Goal: Task Accomplishment & Management: Manage account settings

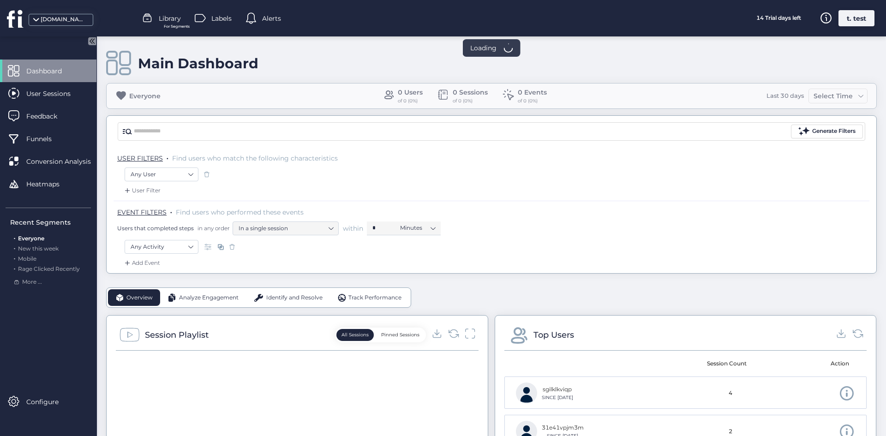
click at [852, 23] on div "t. test" at bounding box center [856, 18] width 36 height 16
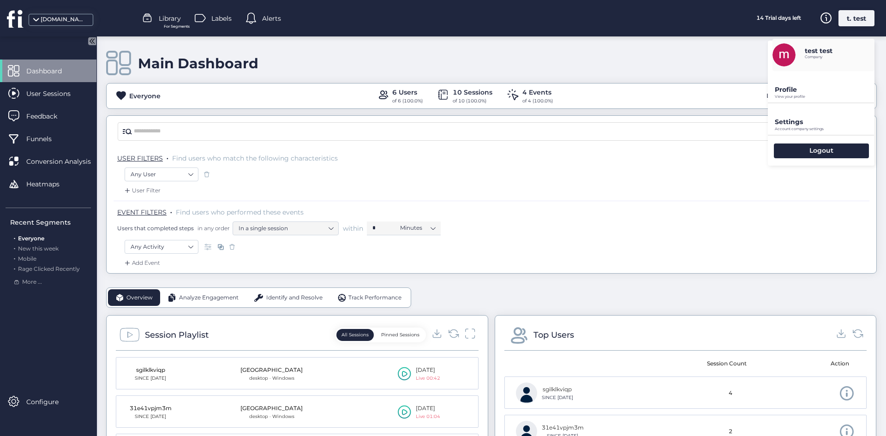
click at [801, 123] on p "Settings" at bounding box center [825, 122] width 100 height 8
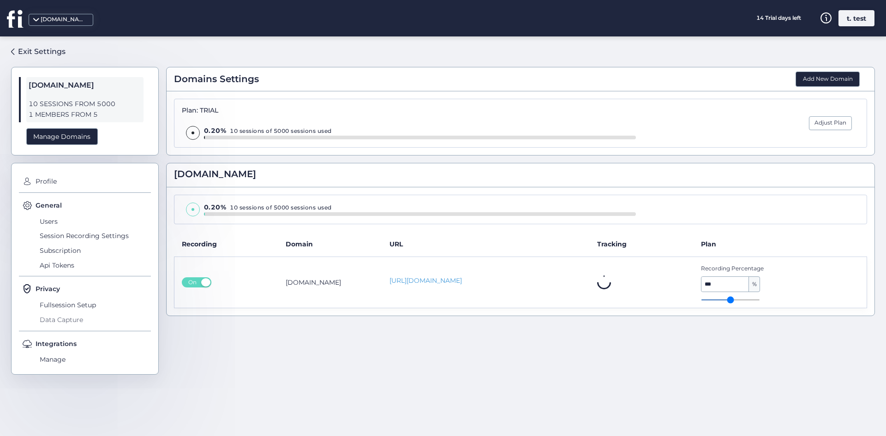
click at [60, 312] on span "Data Capture" at bounding box center [94, 319] width 114 height 15
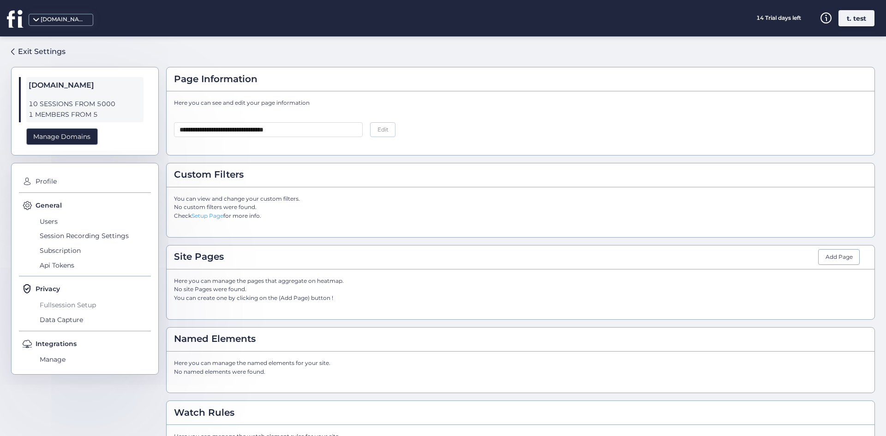
click at [75, 305] on span "Fullsession Setup" at bounding box center [94, 305] width 114 height 15
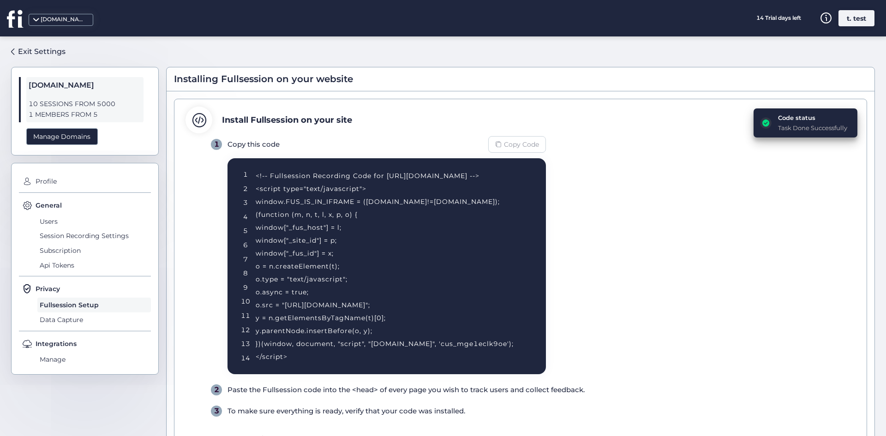
click at [503, 142] on div "Copy Code" at bounding box center [517, 144] width 58 height 17
click at [342, 203] on div "<!-- Fullsession Recording Code for http://fullsession.io/ --> <script type="te…" at bounding box center [390, 266] width 268 height 194
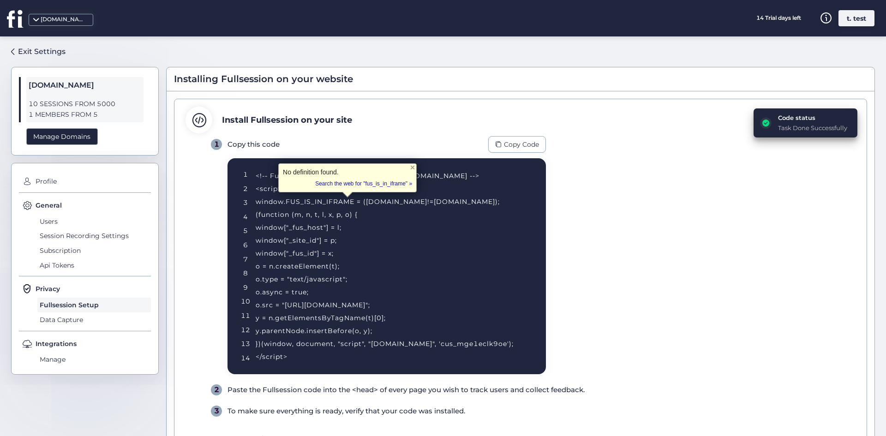
click at [349, 237] on div "<!-- Fullsession Recording Code for http://fullsession.io/ --> <script type="te…" at bounding box center [390, 266] width 268 height 194
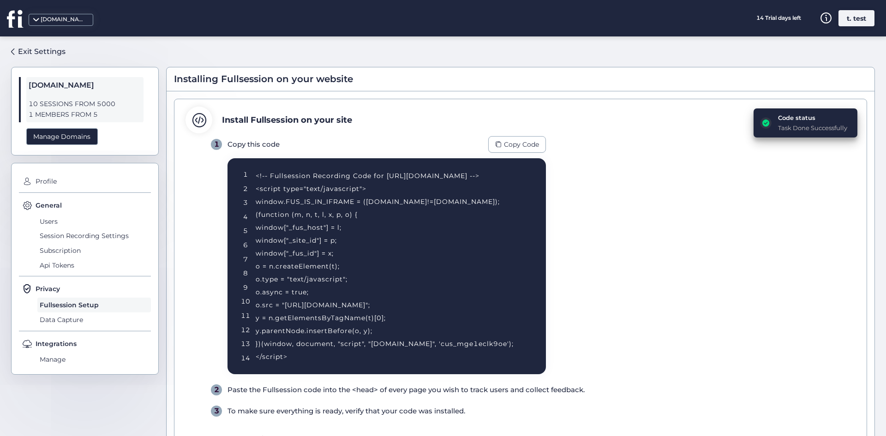
click at [349, 237] on div "<!-- Fullsession Recording Code for http://fullsession.io/ --> <script type="te…" at bounding box center [390, 266] width 268 height 194
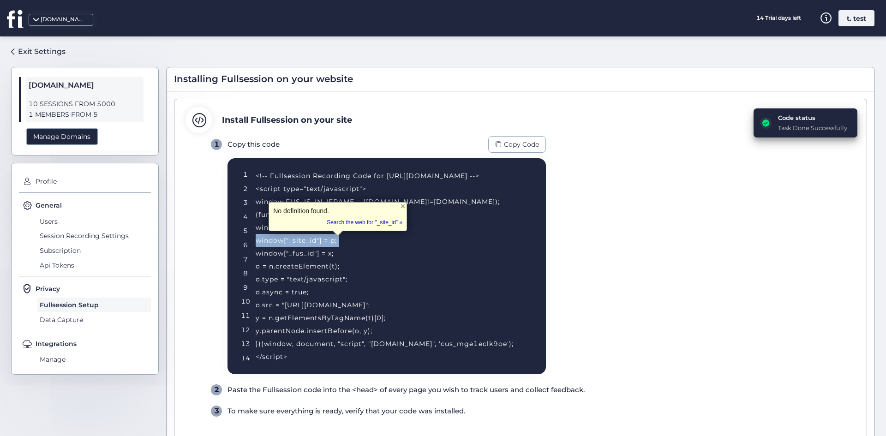
click at [349, 237] on div "<!-- Fullsession Recording Code for http://fullsession.io/ --> <script type="te…" at bounding box center [390, 266] width 268 height 194
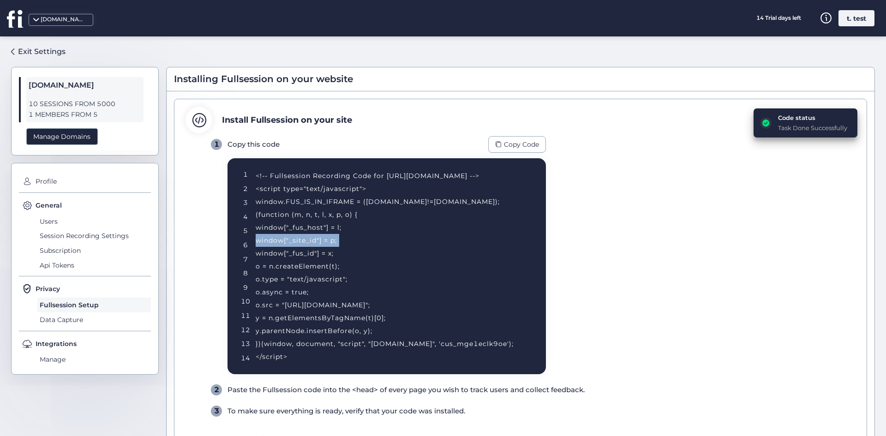
drag, startPoint x: 313, startPoint y: 336, endPoint x: 278, endPoint y: 230, distance: 111.6
click at [282, 233] on div "<!-- Fullsession Recording Code for http://fullsession.io/ --> <script type="te…" at bounding box center [390, 266] width 268 height 194
click at [362, 80] on div "Installing Fullsession on your website" at bounding box center [521, 79] width 708 height 24
click at [441, 337] on div "<!-- Fullsession Recording Code for http://fullsession.io/ --> <script type="te…" at bounding box center [390, 266] width 268 height 194
click at [526, 141] on span "Copy Code" at bounding box center [521, 144] width 35 height 10
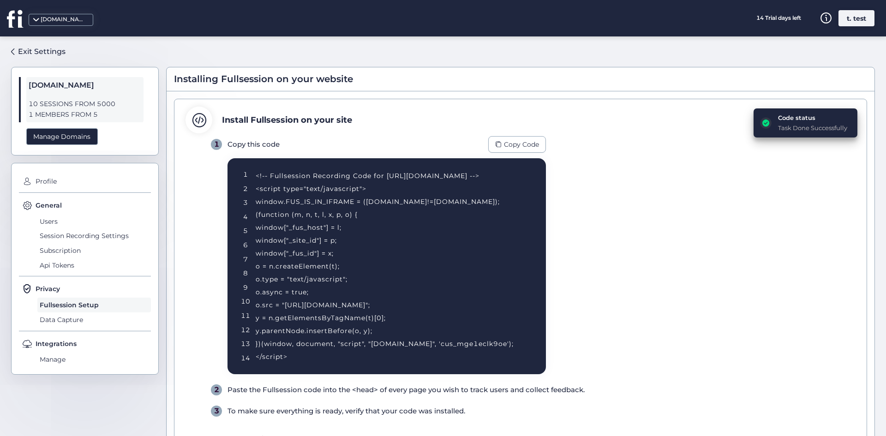
click at [574, 258] on div "1 Copy this code Copy Code 1 2 3 4 5 6 7 8 9 10 11 12 13 14 <!-- Fullsession Re…" at bounding box center [533, 276] width 645 height 281
click at [18, 22] on icon at bounding box center [15, 18] width 17 height 18
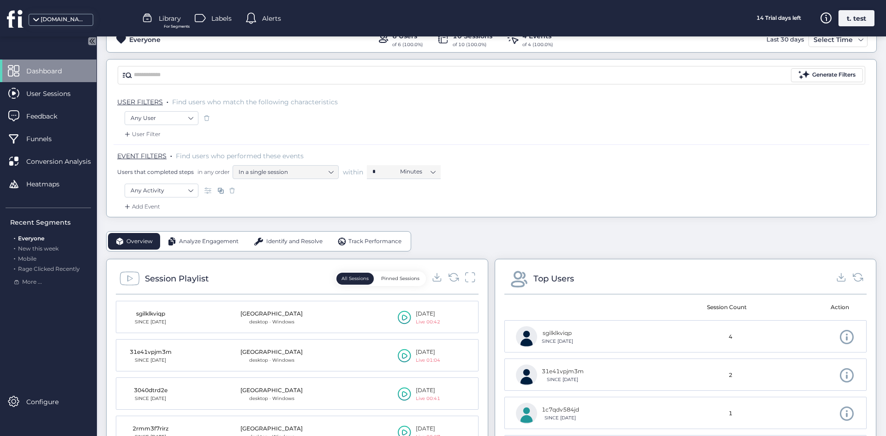
scroll to position [138, 0]
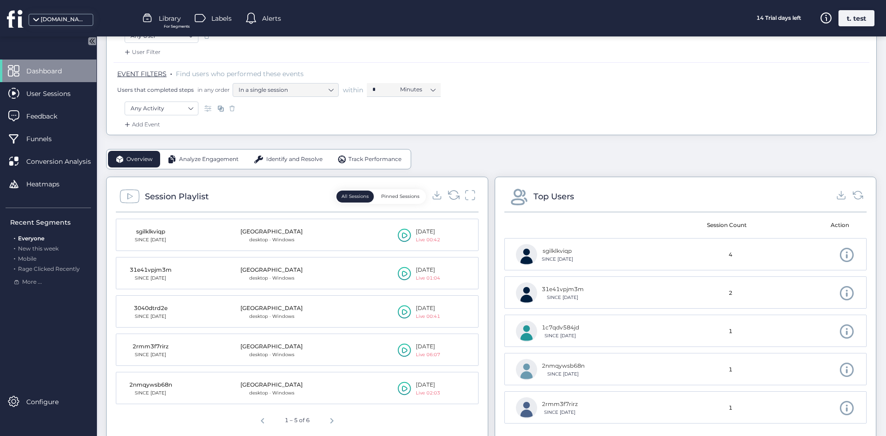
click at [447, 194] on icon at bounding box center [453, 195] width 12 height 12
click at [452, 192] on icon at bounding box center [453, 195] width 12 height 12
click at [447, 192] on icon at bounding box center [453, 195] width 12 height 12
click at [453, 200] on icon at bounding box center [453, 195] width 12 height 12
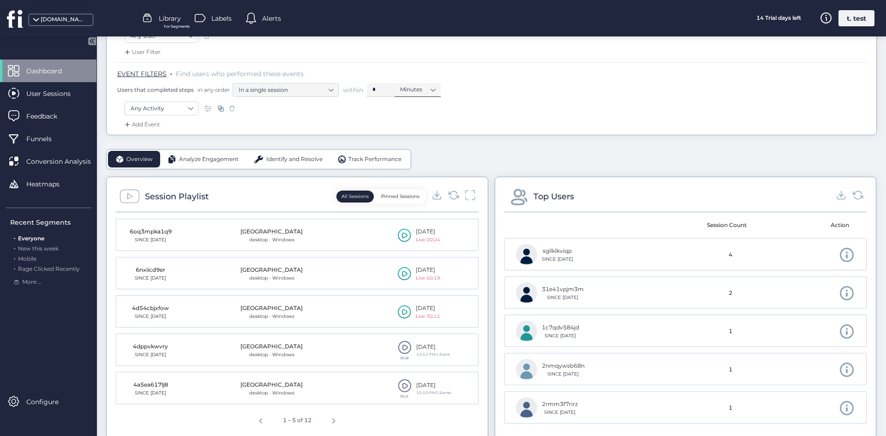
click at [424, 90] on nz-select-item "Minutes" at bounding box center [417, 90] width 35 height 14
click at [519, 119] on div "Any Activity" at bounding box center [492, 111] width 734 height 18
click at [453, 191] on icon at bounding box center [453, 195] width 12 height 12
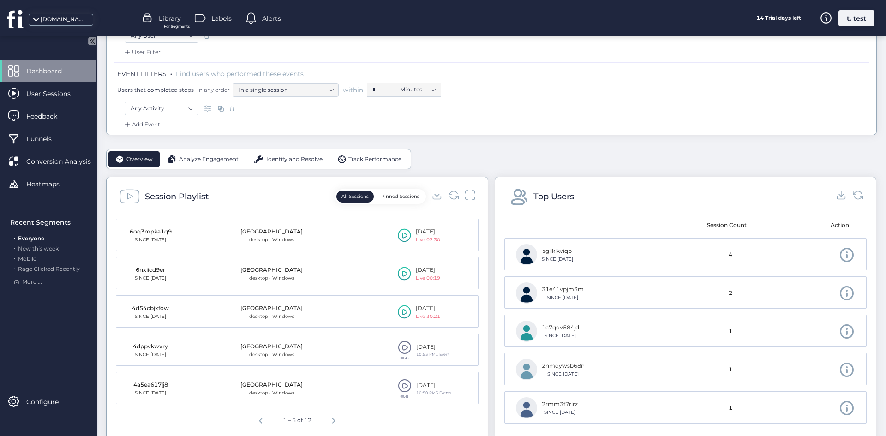
click at [702, 81] on div "EVENT FILTERS . Find users who performed these events Users that completed step…" at bounding box center [493, 83] width 752 height 28
click at [846, 12] on div "fus-dev-store.myshopify.com Library For Segments Labels Alerts 14 Trial days le…" at bounding box center [443, 18] width 886 height 36
click at [847, 13] on div "t. test" at bounding box center [856, 18] width 36 height 16
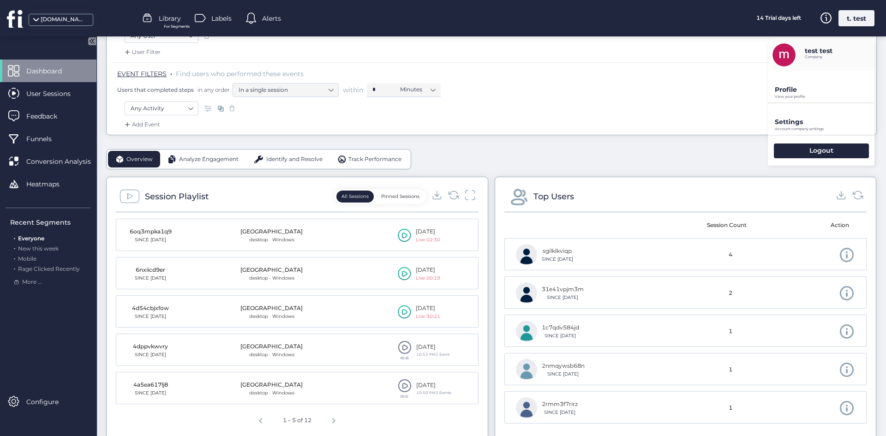
click at [807, 128] on p "Account company settings" at bounding box center [825, 129] width 100 height 4
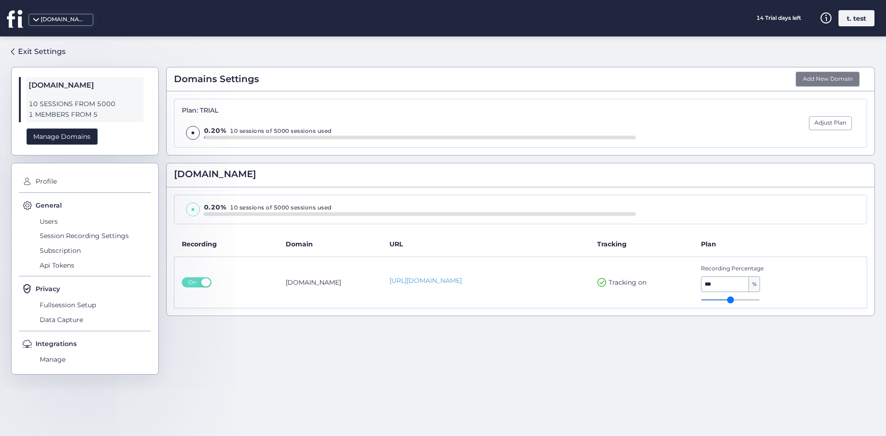
click at [825, 74] on button "Add New Domain" at bounding box center [828, 80] width 64 height 16
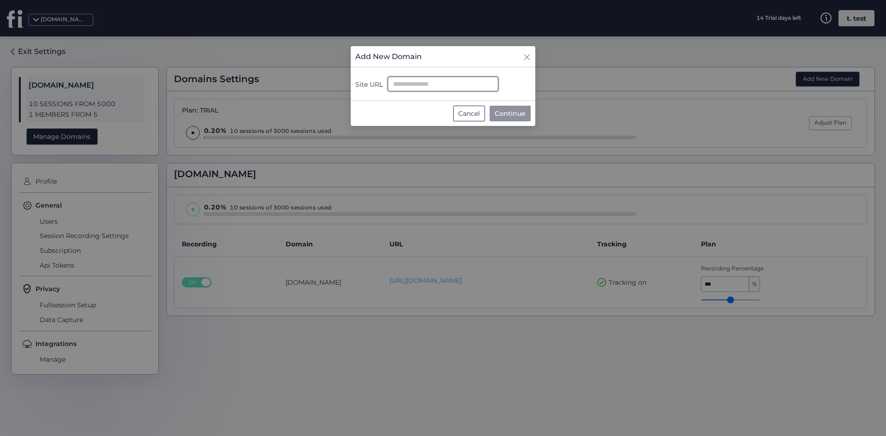
click at [429, 80] on input "Site URL" at bounding box center [443, 84] width 111 height 15
paste input "**********"
type input "**********"
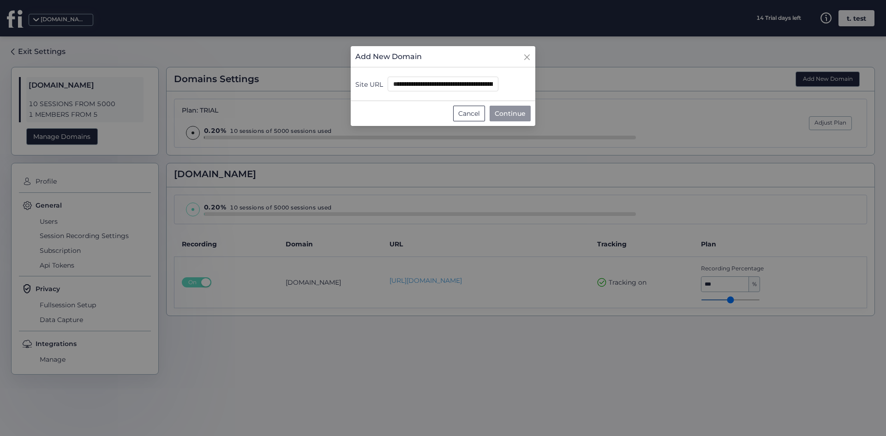
click at [514, 110] on span "Continue" at bounding box center [510, 113] width 31 height 10
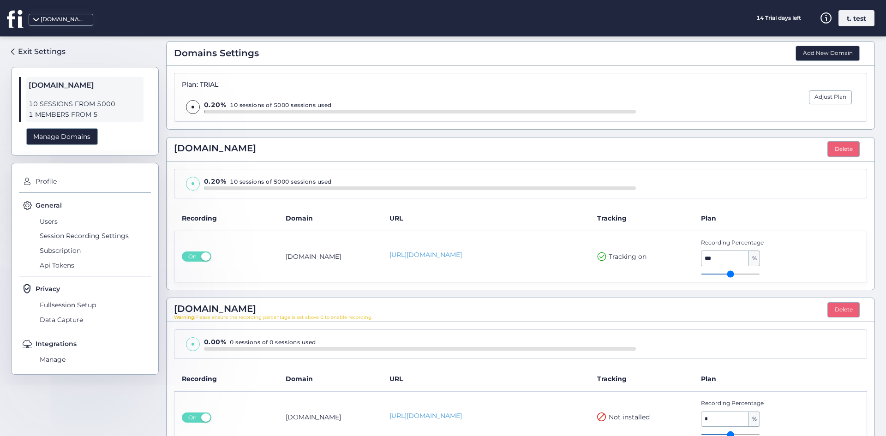
scroll to position [48, 0]
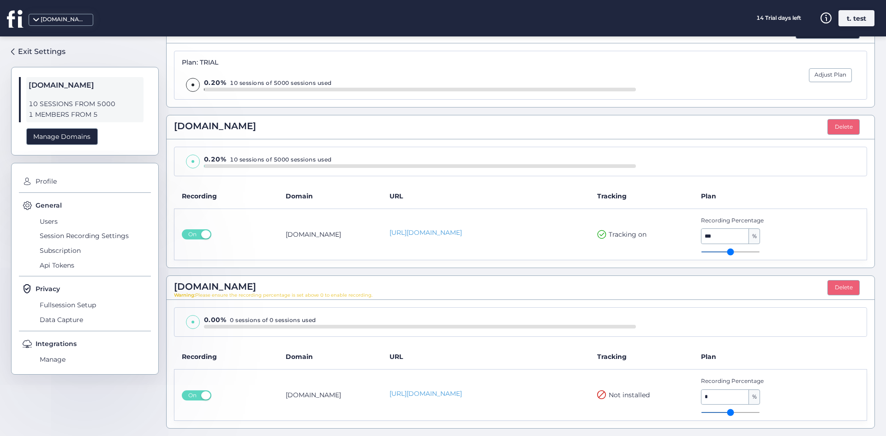
click at [722, 412] on input "range" at bounding box center [730, 412] width 59 height 1
type input "*"
click at [739, 413] on input "range" at bounding box center [730, 412] width 59 height 1
click at [834, 124] on button "Delete" at bounding box center [843, 127] width 32 height 16
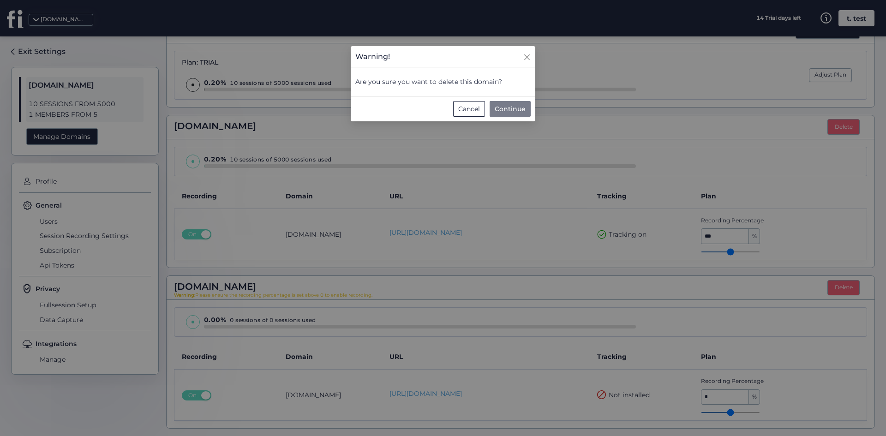
click at [511, 115] on button "Continue" at bounding box center [510, 109] width 41 height 16
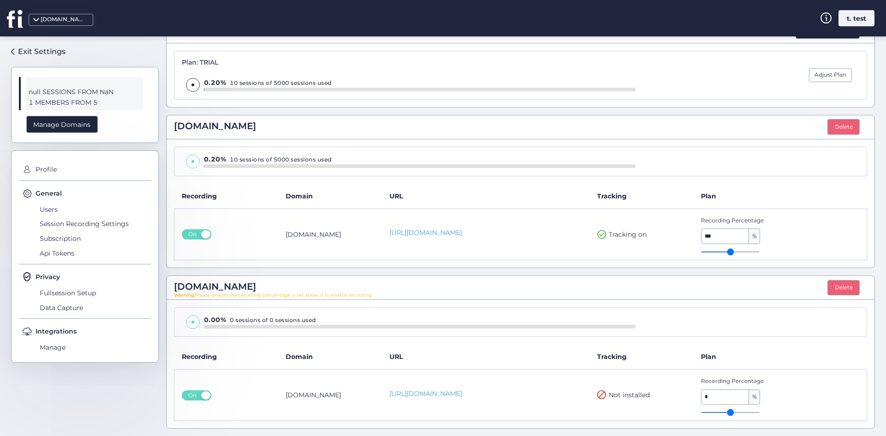
scroll to position [0, 0]
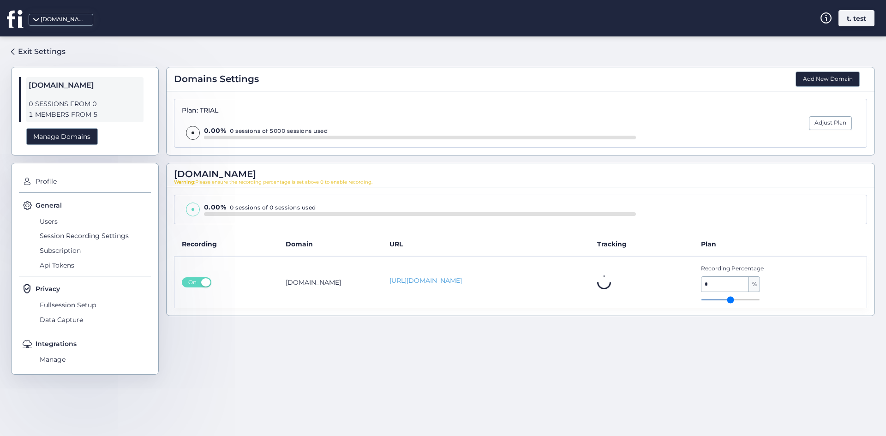
type input "*"
type input "**"
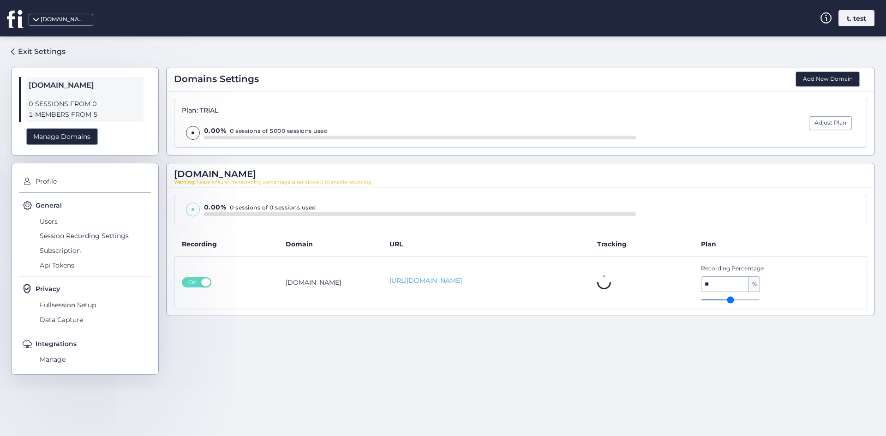
type input "**"
type input "***"
drag, startPoint x: 708, startPoint y: 302, endPoint x: 810, endPoint y: 297, distance: 102.1
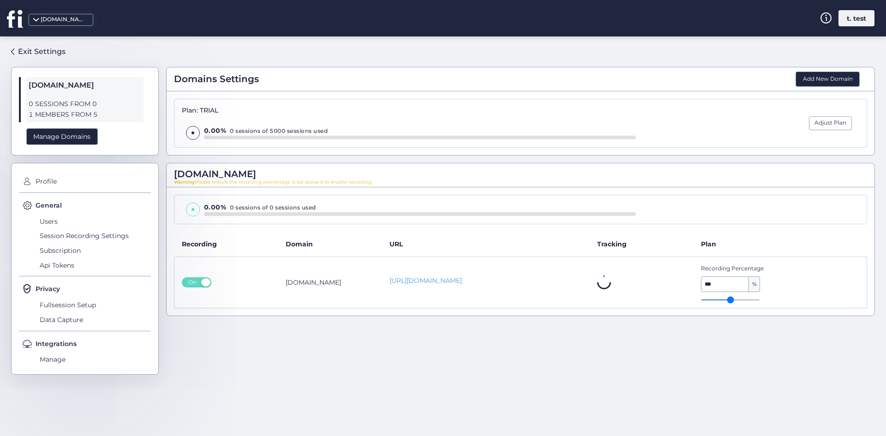
type input "***"
click at [760, 299] on input "range" at bounding box center [730, 299] width 59 height 1
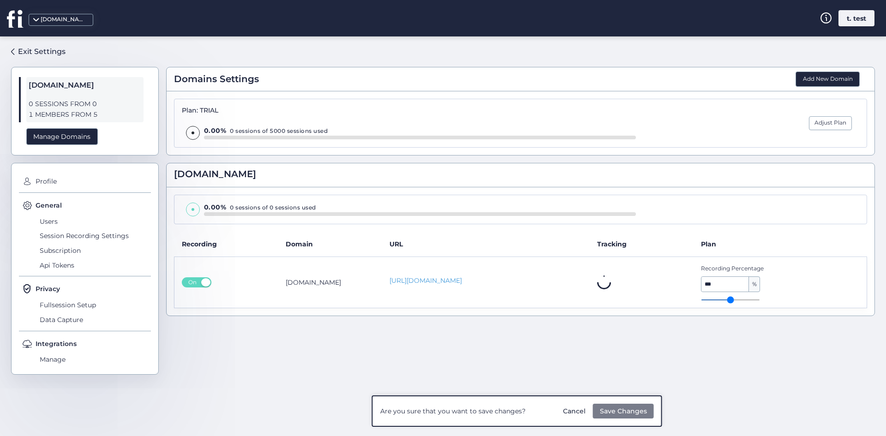
click at [620, 410] on span "Save Changes" at bounding box center [623, 411] width 47 height 10
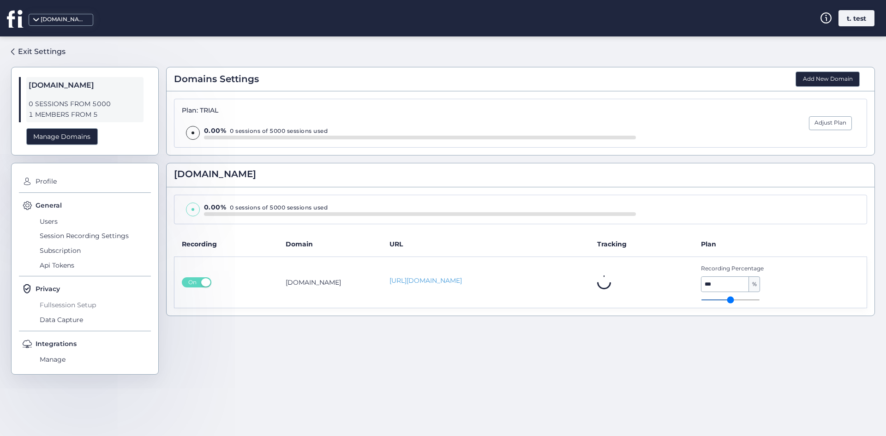
click at [73, 312] on span "Fullsession Setup" at bounding box center [94, 305] width 114 height 15
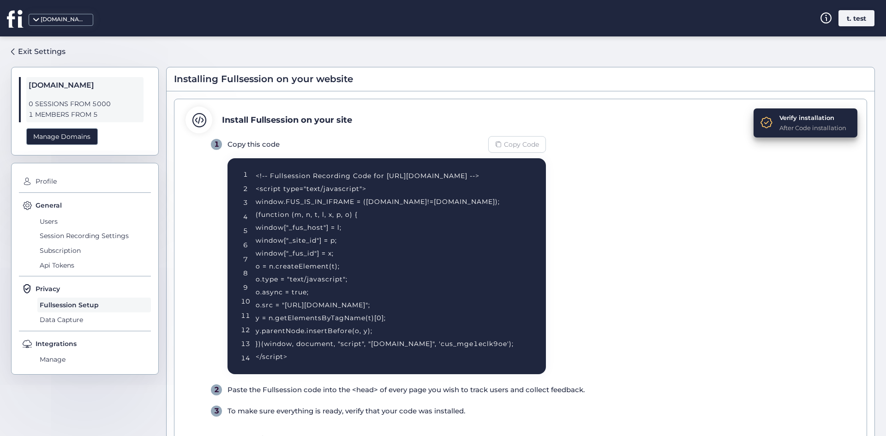
click at [517, 143] on span "Copy Code" at bounding box center [521, 144] width 35 height 10
click at [57, 325] on span "Data Capture" at bounding box center [94, 319] width 114 height 15
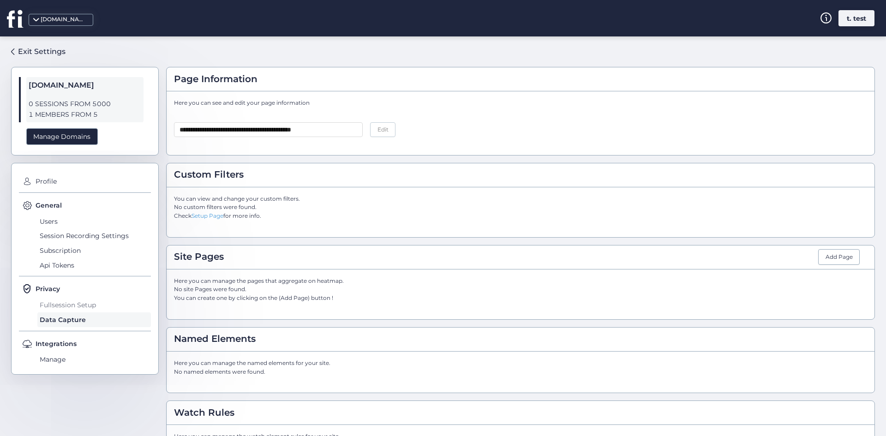
click at [60, 312] on span "Fullsession Setup" at bounding box center [94, 305] width 114 height 15
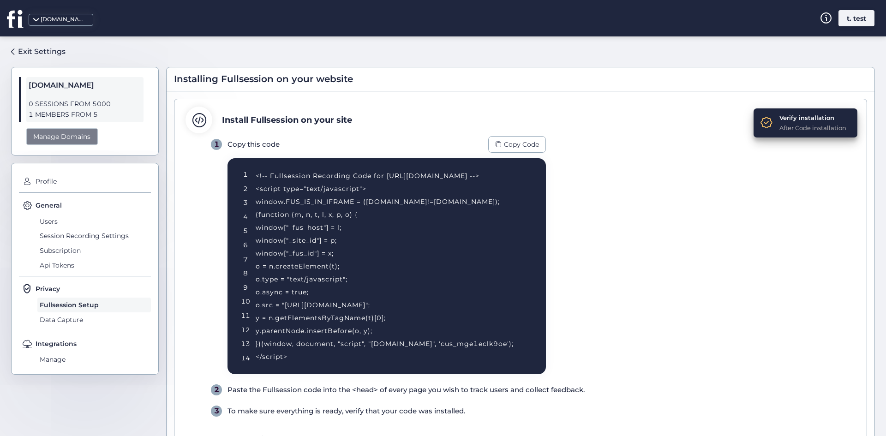
click at [63, 145] on div "Manage Domains" at bounding box center [62, 136] width 72 height 17
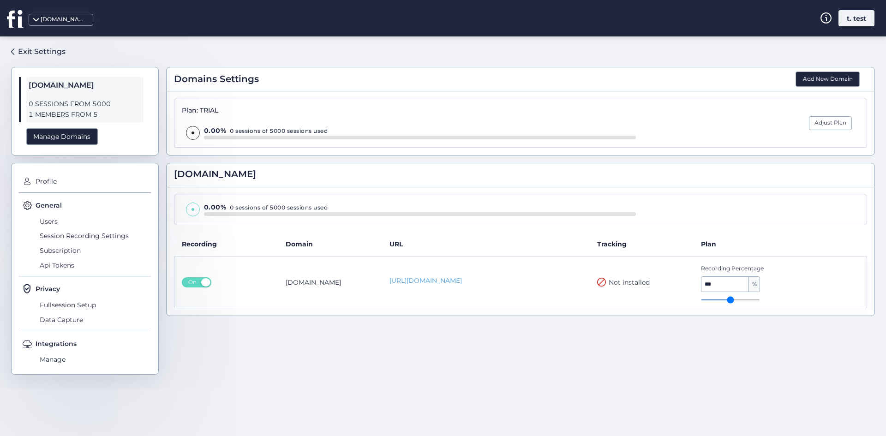
click at [11, 14] on icon at bounding box center [14, 18] width 15 height 17
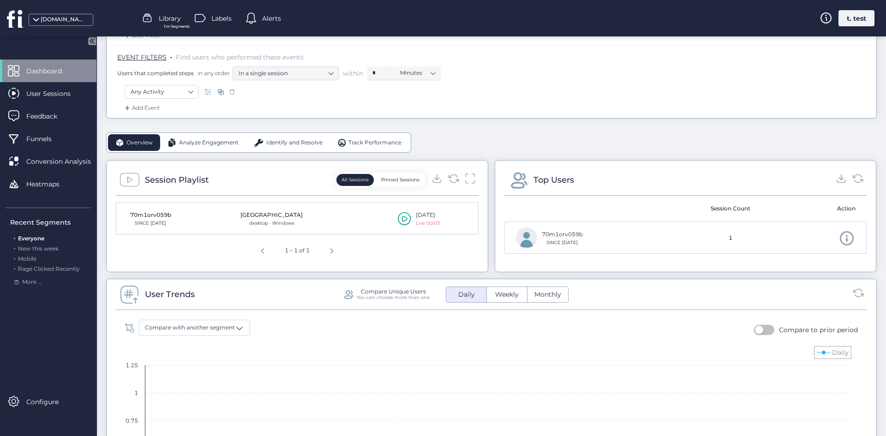
scroll to position [185, 0]
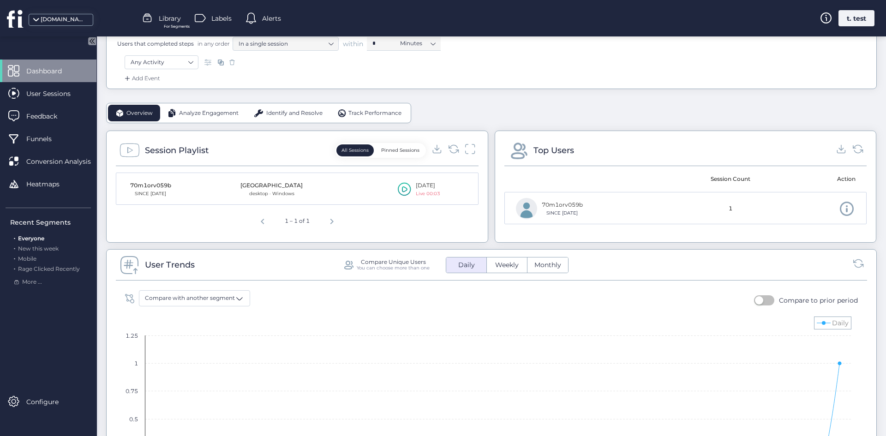
click at [181, 226] on div "1 – 1 of 1" at bounding box center [297, 220] width 357 height 18
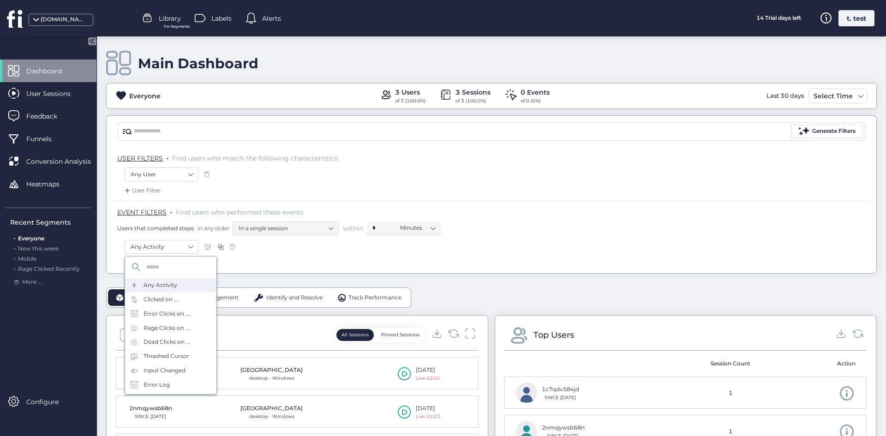
scroll to position [41, 0]
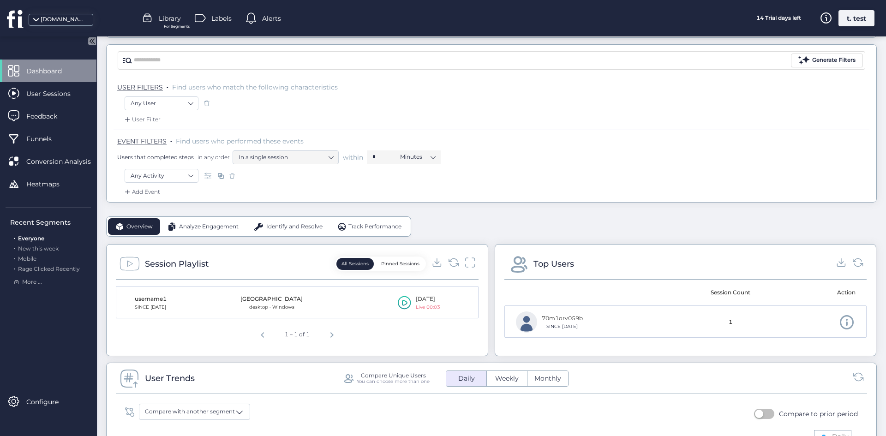
scroll to position [92, 0]
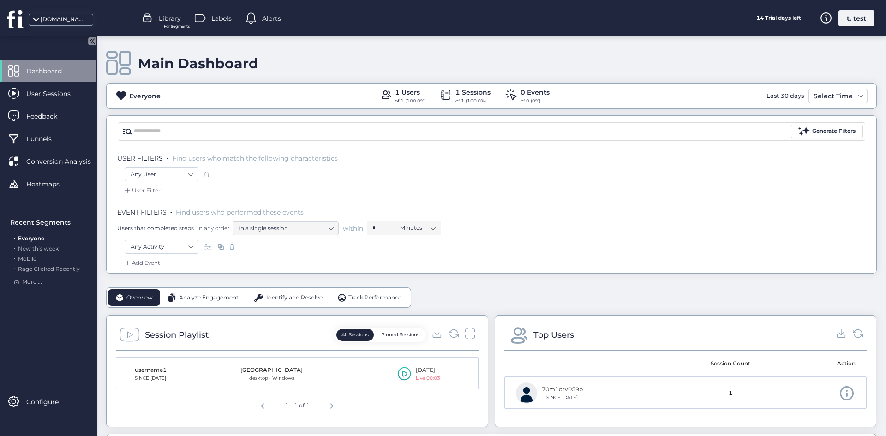
click at [181, 239] on div "EVENT FILTERS . Find users who performed these events Users that completed step…" at bounding box center [492, 220] width 756 height 39
click at [183, 251] on nz-select-item "Any Activity" at bounding box center [162, 247] width 62 height 14
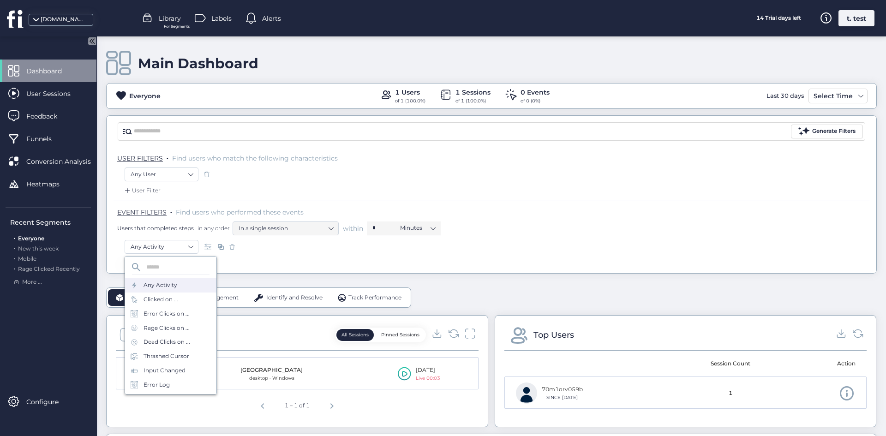
click at [339, 243] on div "Any Activity" at bounding box center [492, 248] width 734 height 16
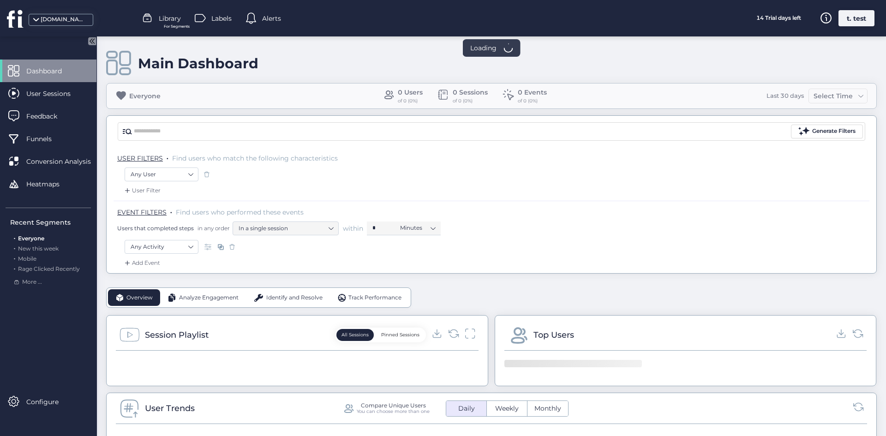
click at [174, 236] on div "EVENT FILTERS . Find users who performed these events Users that completed step…" at bounding box center [492, 220] width 756 height 39
click at [174, 243] on nz-select-item "Any Activity" at bounding box center [162, 247] width 62 height 14
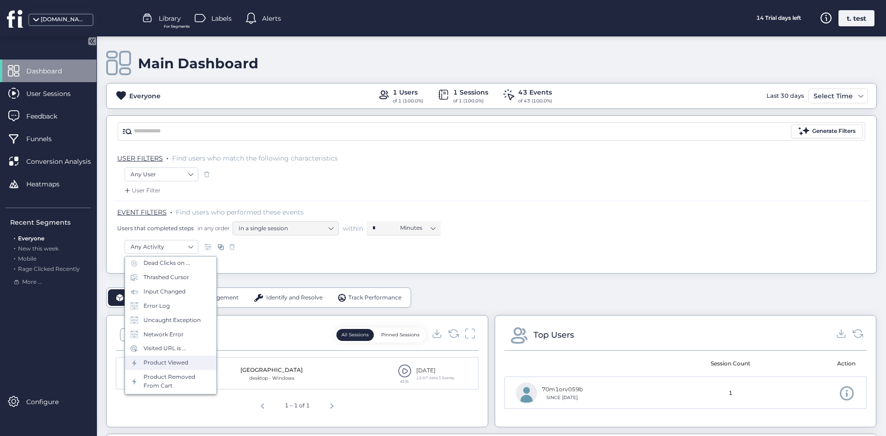
scroll to position [92, 0]
click at [178, 351] on div "Product Viewed" at bounding box center [166, 349] width 45 height 9
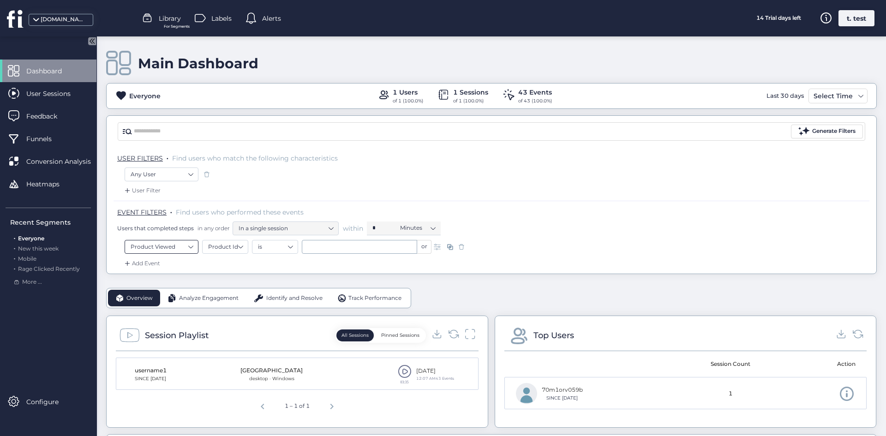
click at [170, 249] on nz-select-item "Product Viewed" at bounding box center [162, 247] width 62 height 14
